Goal: Task Accomplishment & Management: Manage account settings

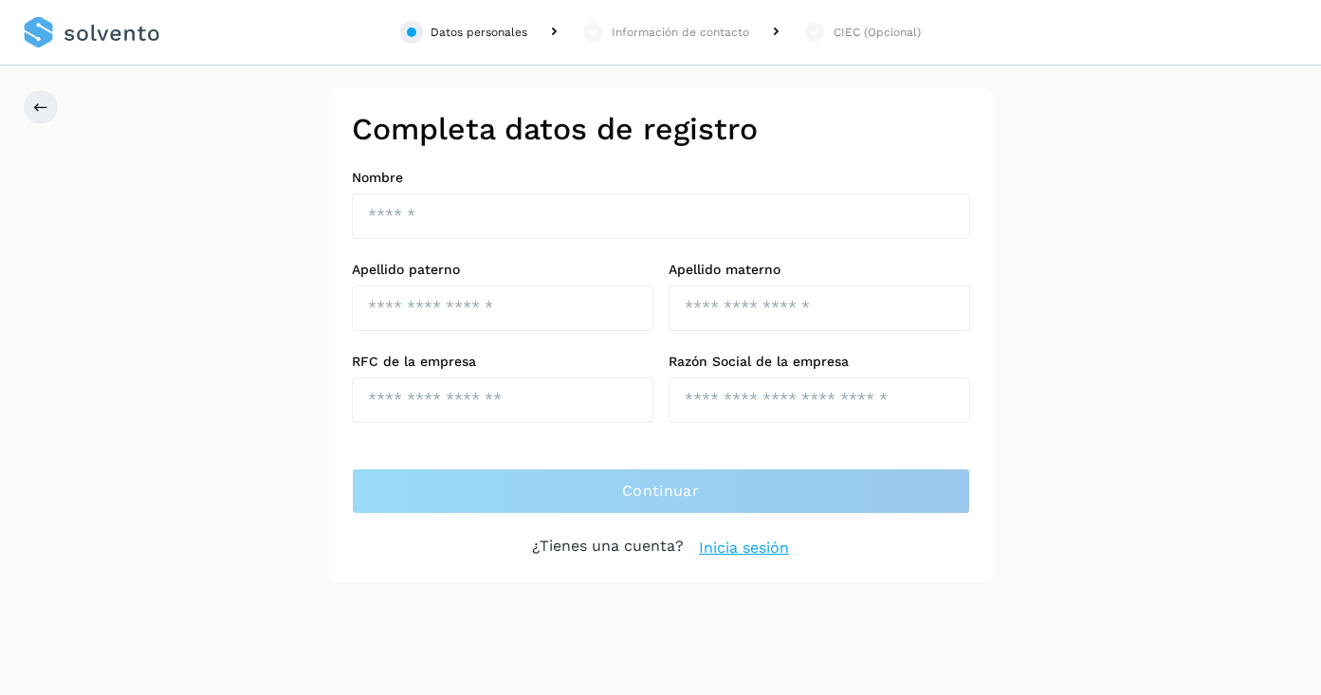
click at [88, 35] on link at bounding box center [92, 32] width 138 height 65
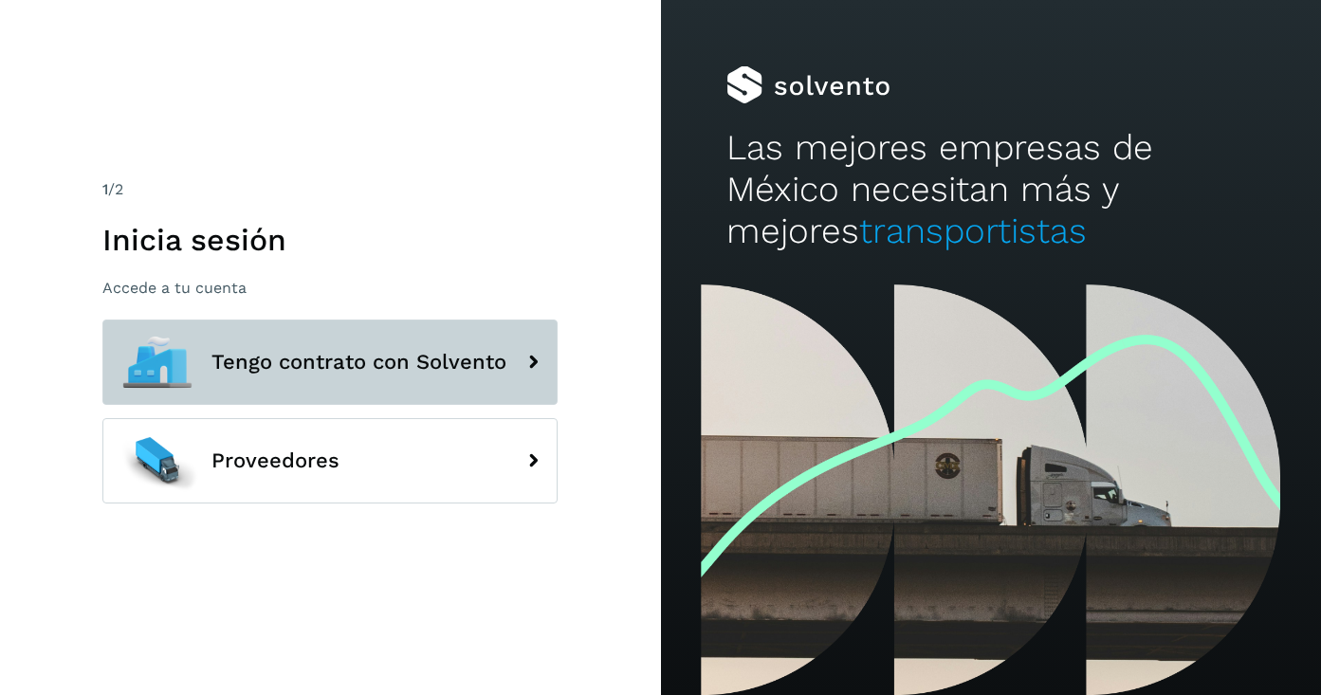
click at [378, 393] on button "Tengo contrato con Solvento" at bounding box center [329, 362] width 455 height 85
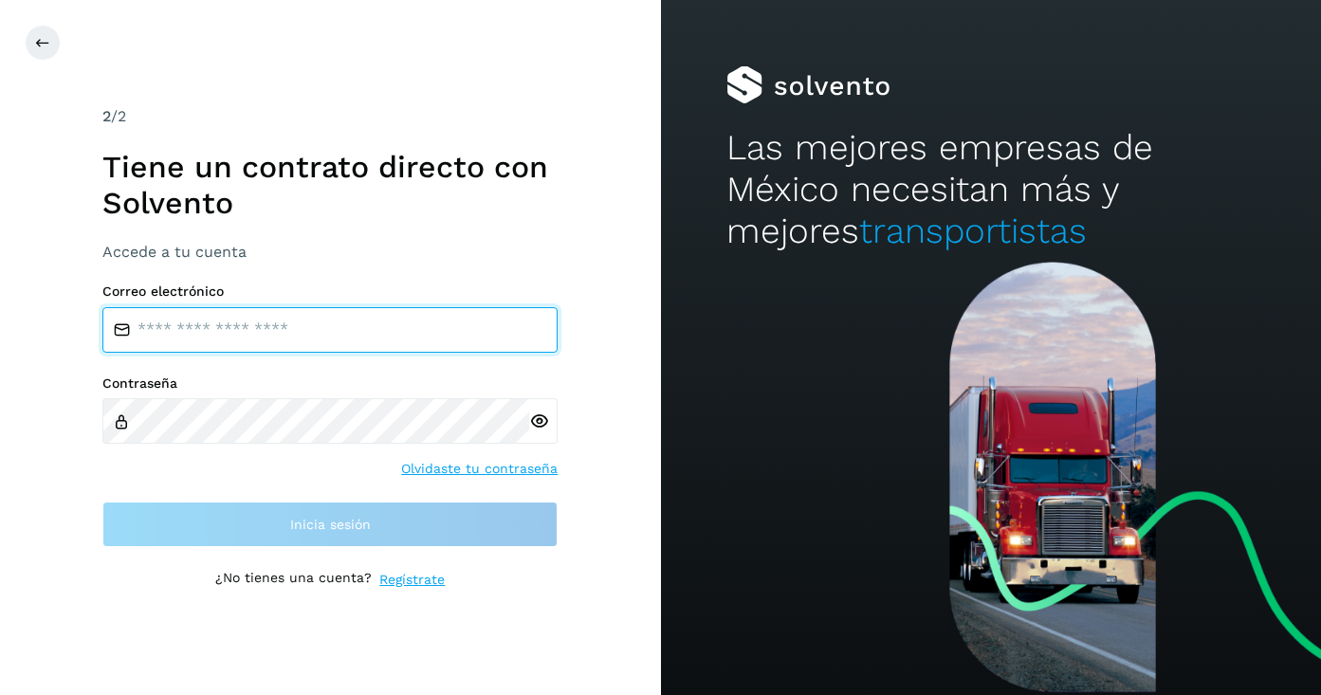
type input "**********"
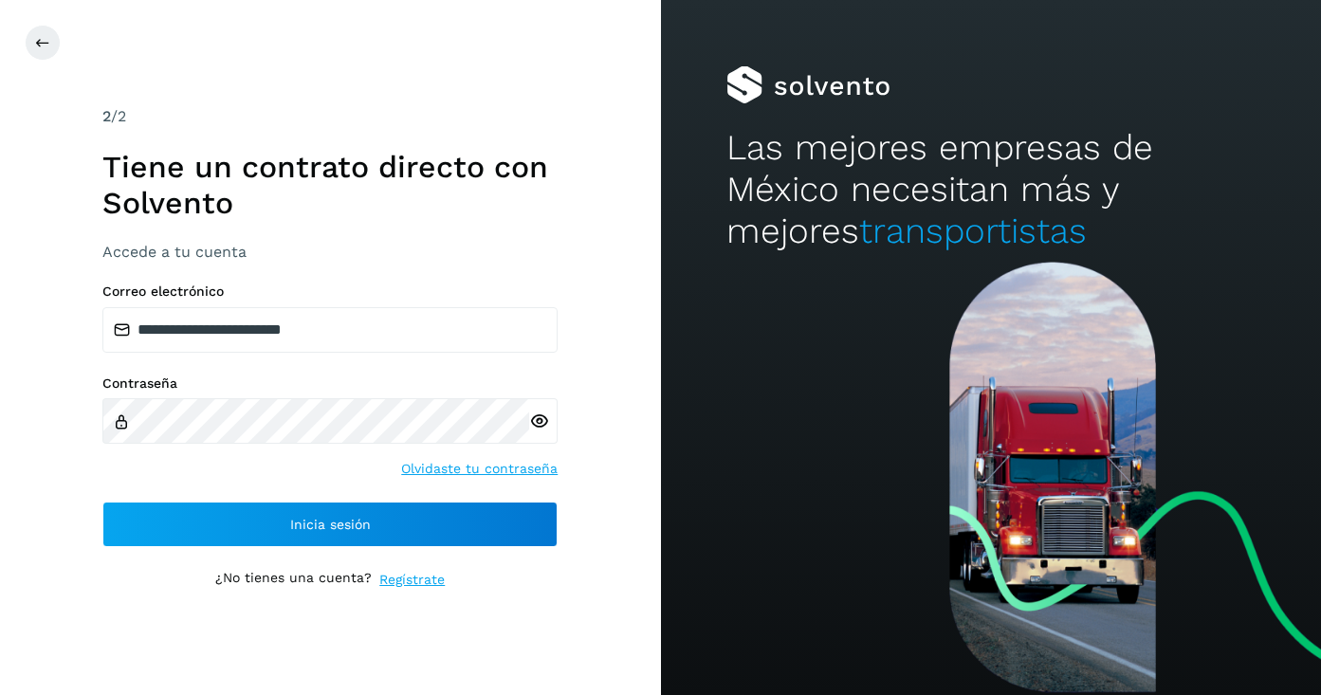
click at [537, 415] on icon at bounding box center [539, 422] width 20 height 20
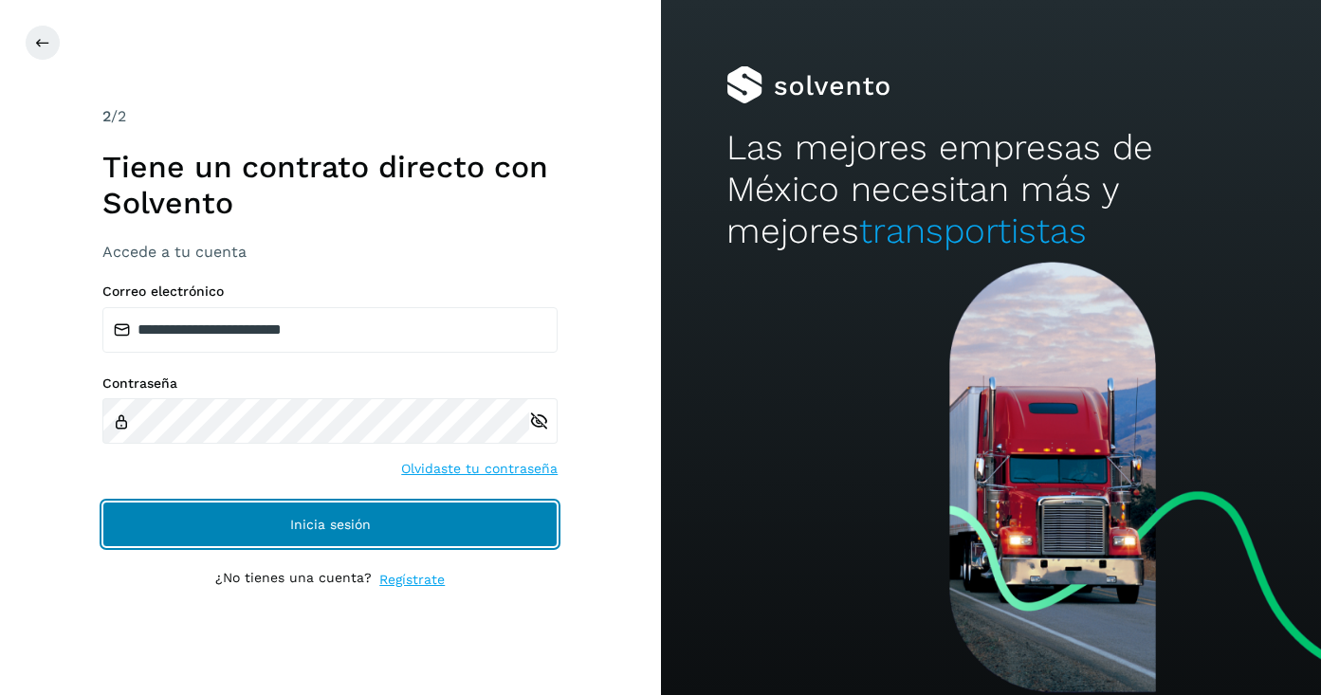
click at [391, 524] on button "Inicia sesión" at bounding box center [329, 525] width 455 height 46
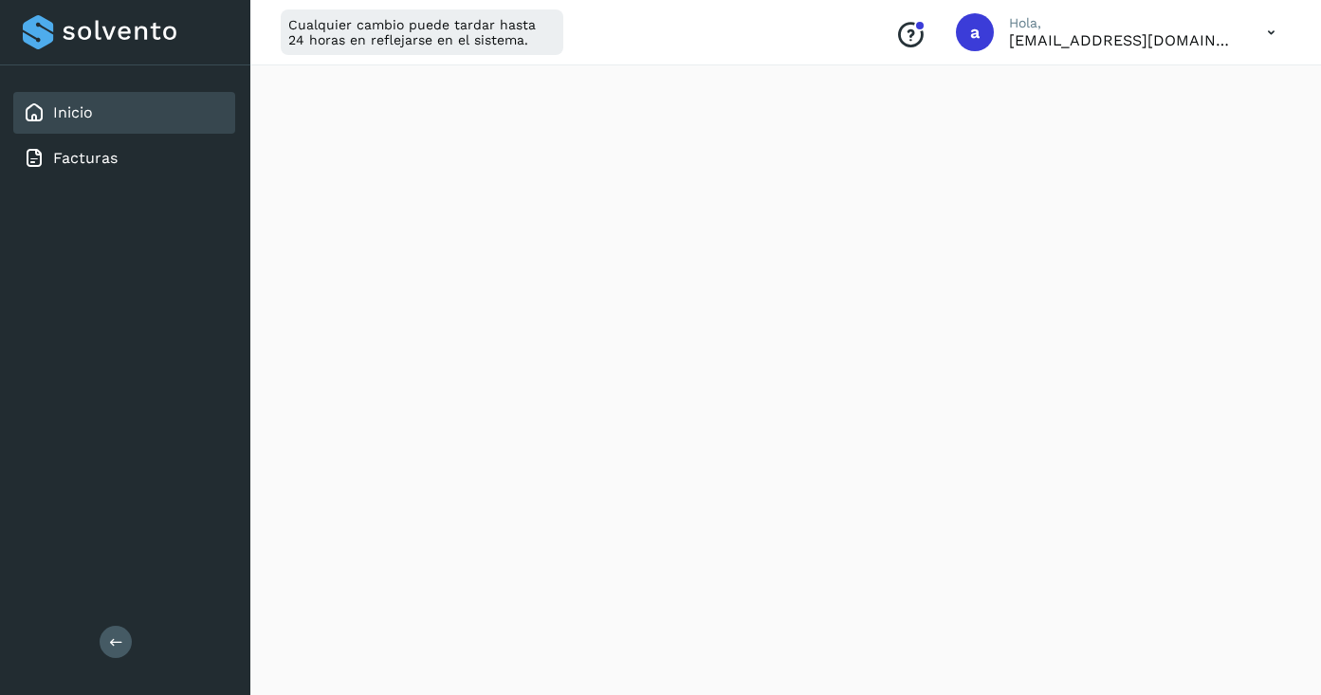
scroll to position [791, 0]
click at [114, 648] on icon at bounding box center [116, 642] width 14 height 14
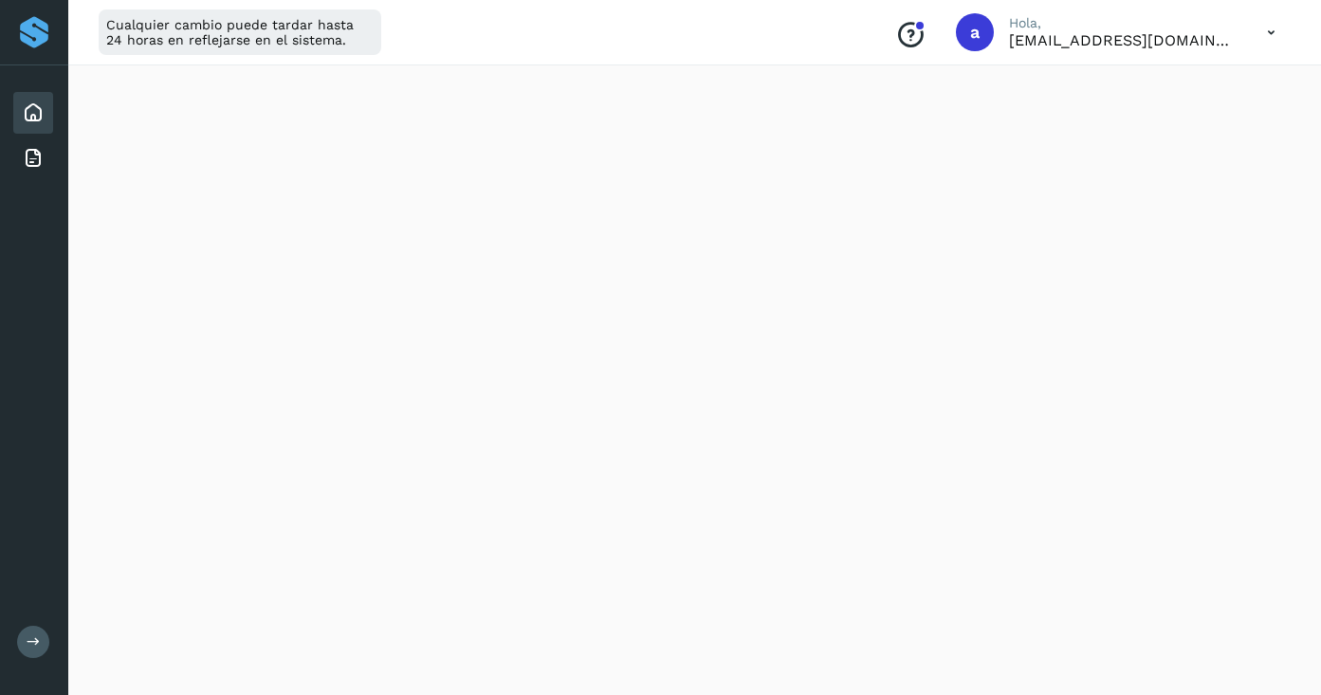
scroll to position [0, 0]
click at [1268, 33] on icon at bounding box center [1271, 32] width 39 height 39
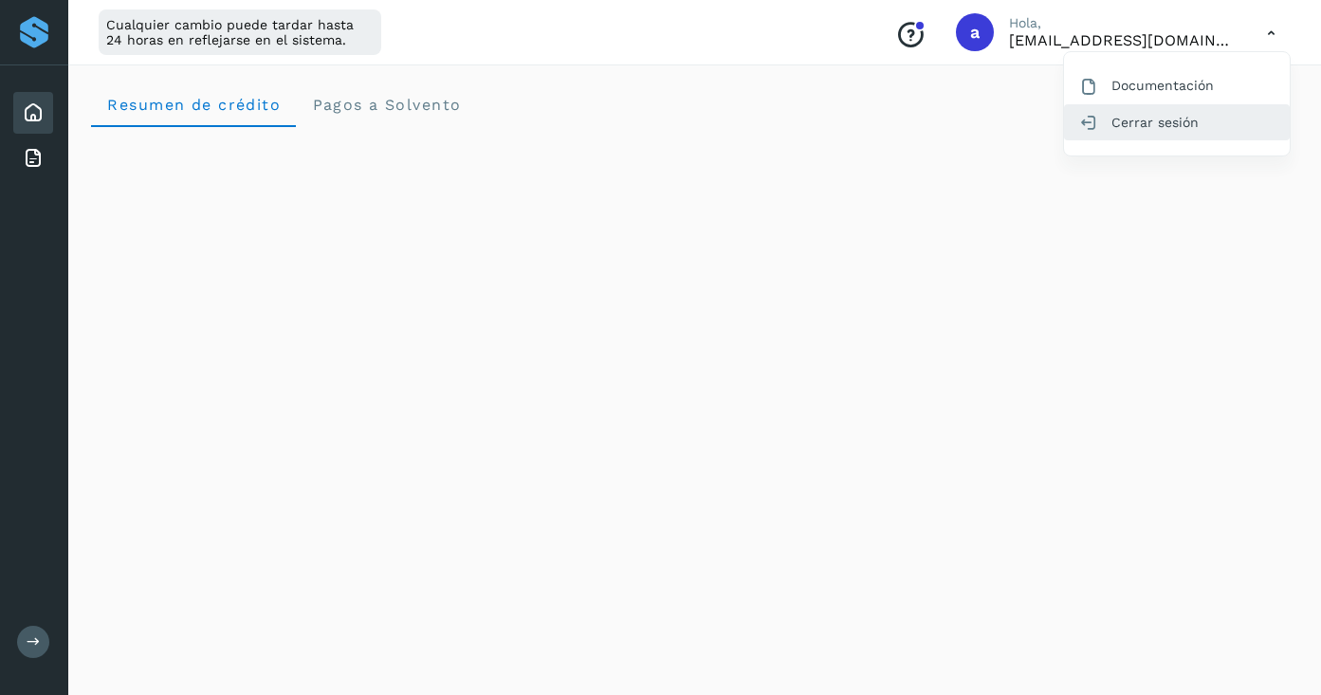
click at [1167, 119] on div "Cerrar sesión" at bounding box center [1177, 122] width 226 height 36
